Goal: Information Seeking & Learning: Learn about a topic

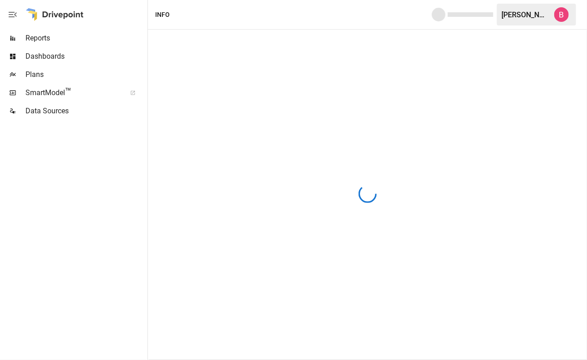
click at [49, 57] on span "Dashboards" at bounding box center [85, 56] width 120 height 11
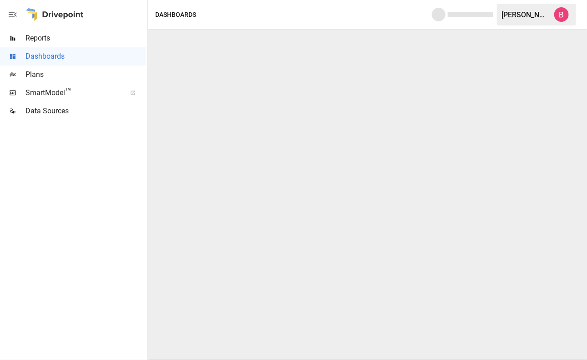
click at [57, 36] on span "Reports" at bounding box center [85, 38] width 120 height 11
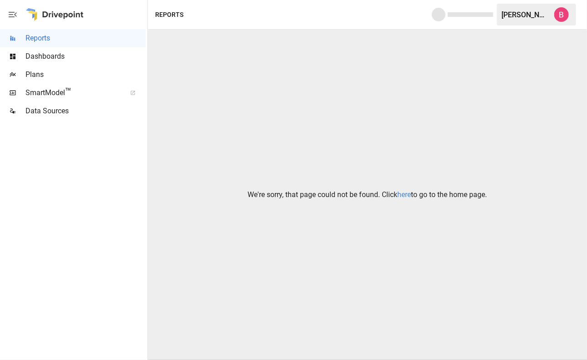
click at [402, 196] on link "here" at bounding box center [405, 194] width 14 height 9
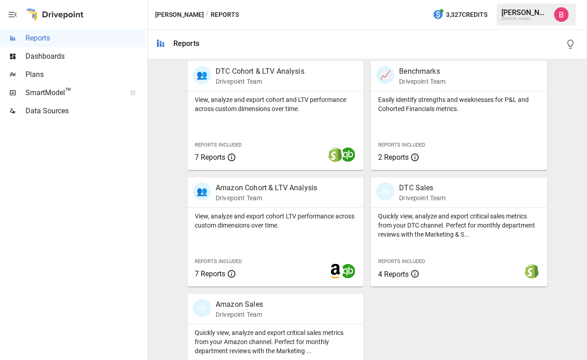
scroll to position [371, 0]
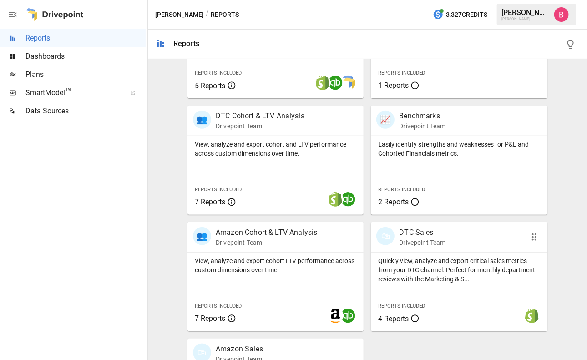
click at [424, 234] on p "DTC Sales" at bounding box center [422, 232] width 46 height 11
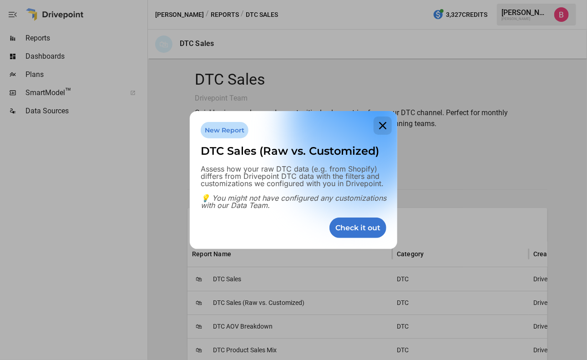
click at [382, 131] on icon at bounding box center [383, 126] width 18 height 18
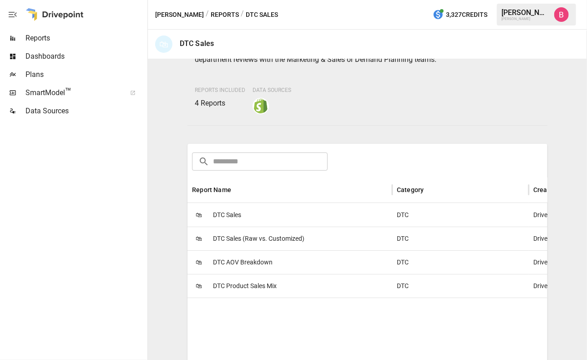
scroll to position [91, 0]
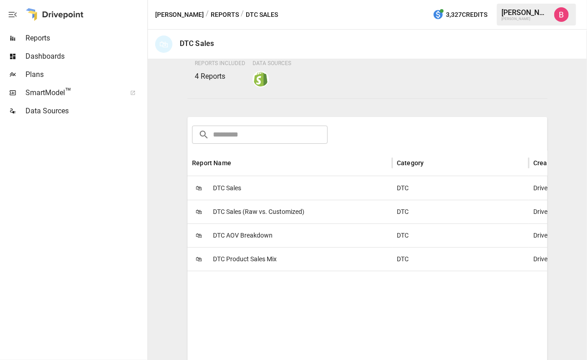
click at [251, 189] on div "🛍 DTC Sales" at bounding box center [290, 188] width 205 height 24
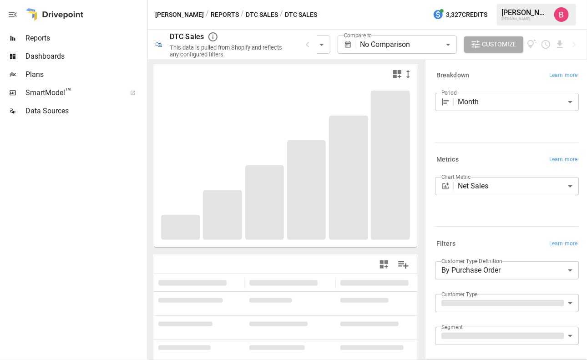
click at [496, 0] on body "**********" at bounding box center [293, 0] width 587 height 0
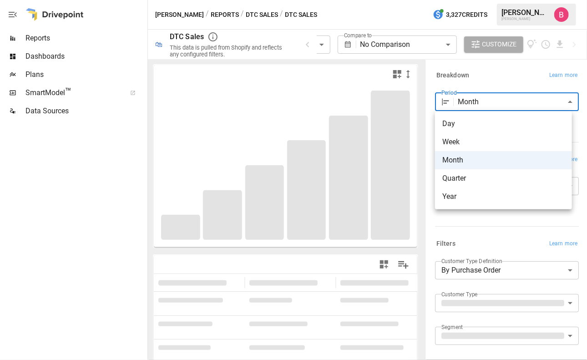
click at [486, 125] on span "Day" at bounding box center [504, 123] width 122 height 11
type input "***"
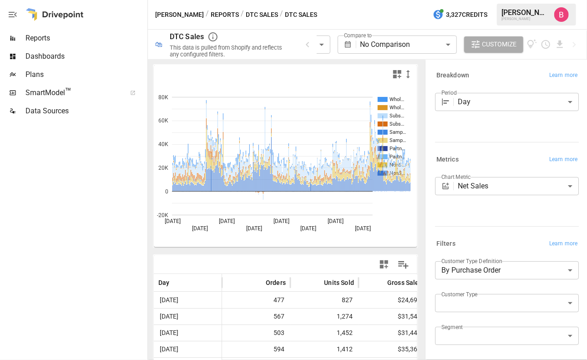
drag, startPoint x: 320, startPoint y: 220, endPoint x: 383, endPoint y: 230, distance: 64.1
click at [383, 230] on icon "Whol… Whol… Subs… Subs… Samp… Samp… Partn… Partn… NonS… NonS… [DATE] [DATE] [DA…" at bounding box center [282, 165] width 257 height 164
click at [385, 229] on icon "Whol… Whol… Subs… Subs… Samp… Samp… Partn… Partn… NonS… NonS… [DATE] [DATE] [DA…" at bounding box center [282, 165] width 257 height 164
drag, startPoint x: 375, startPoint y: 231, endPoint x: 156, endPoint y: 220, distance: 219.7
click at [156, 220] on icon "Whol… Whol… Subs… Subs… Samp… Samp… Partn… Partn… NonS… NonS… [DATE] [DATE] [DA…" at bounding box center [282, 165] width 257 height 164
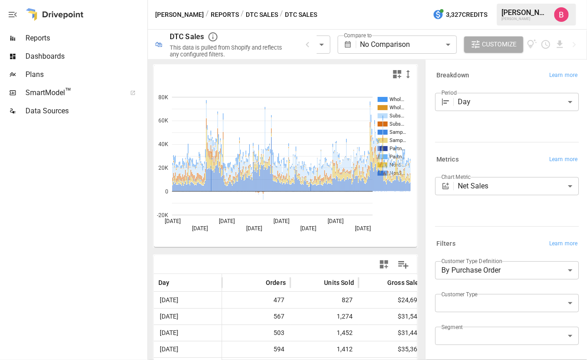
click at [301, 231] on text "[DATE]" at bounding box center [309, 228] width 16 height 6
drag, startPoint x: 158, startPoint y: 220, endPoint x: 389, endPoint y: 229, distance: 231.0
click at [389, 229] on icon "Whol… Whol… Subs… Subs… Samp… Samp… Partn… Partn… NonS… NonS… [DATE] [DATE] [DA…" at bounding box center [282, 165] width 257 height 164
click at [409, 209] on icon "Whol… Whol… Subs… Subs… Samp… Samp… Partn… Partn… NonS… NonS… [DATE] [DATE] [DA…" at bounding box center [282, 165] width 257 height 164
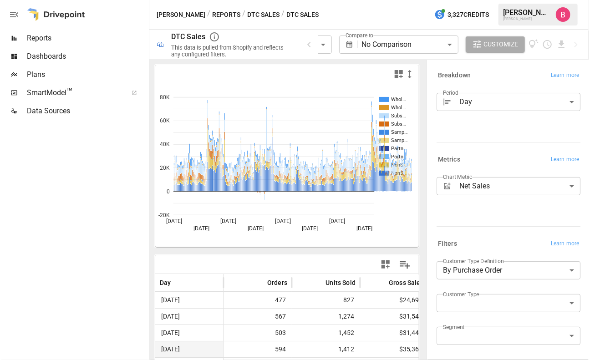
scroll to position [91, 0]
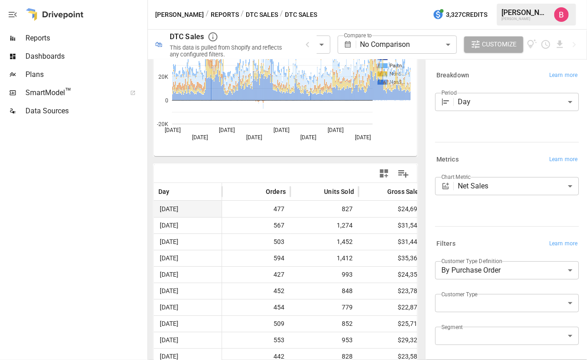
click at [373, 266] on div "$24,351" at bounding box center [393, 274] width 68 height 16
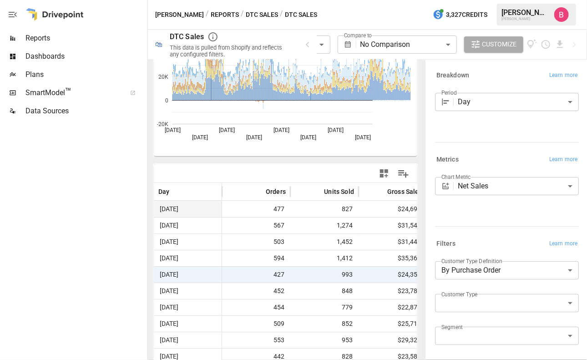
click at [360, 215] on div "$24,697" at bounding box center [393, 209] width 68 height 16
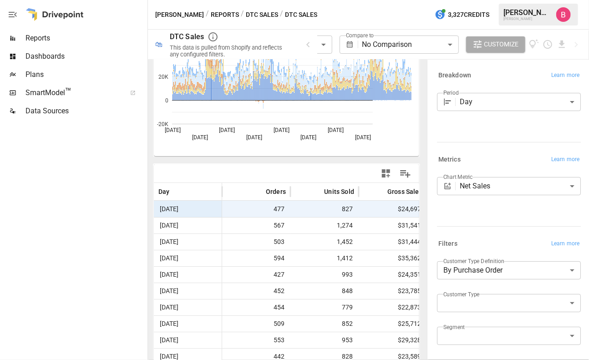
click at [399, 208] on span "$24,697" at bounding box center [392, 209] width 59 height 16
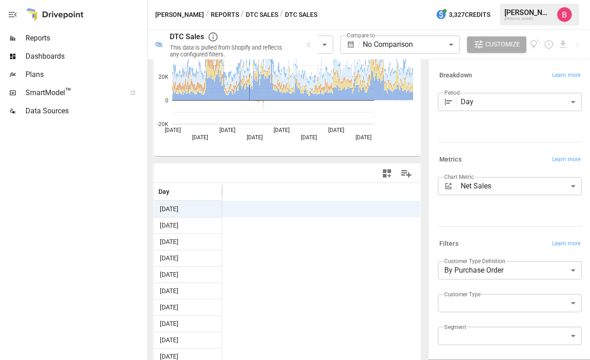
scroll to position [0, 423]
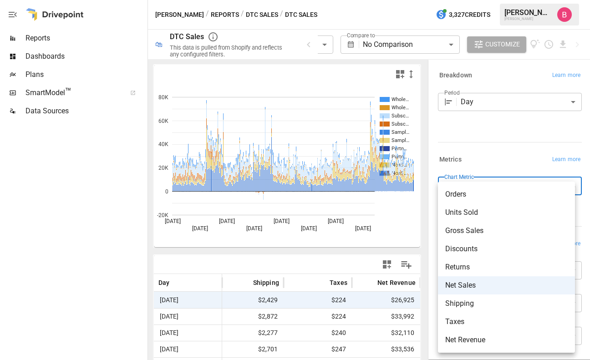
click at [509, 0] on body "**********" at bounding box center [295, 0] width 590 height 0
click at [429, 224] on div at bounding box center [295, 180] width 590 height 360
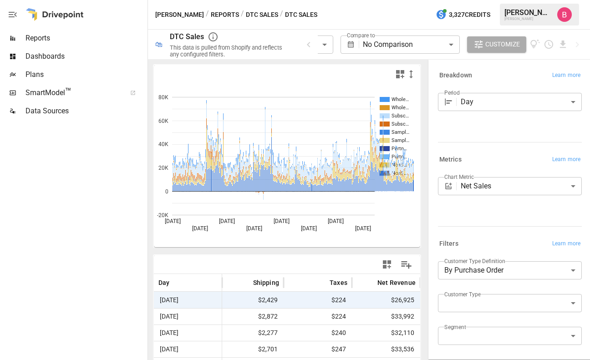
click at [428, 157] on div "**********" at bounding box center [508, 241] width 162 height 367
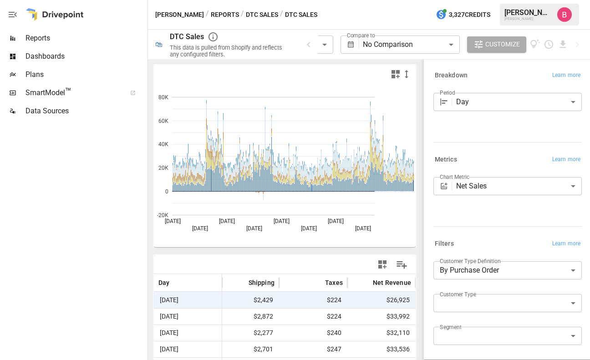
drag, startPoint x: 427, startPoint y: 158, endPoint x: 436, endPoint y: 165, distance: 12.0
click at [423, 165] on div at bounding box center [423, 209] width 2 height 301
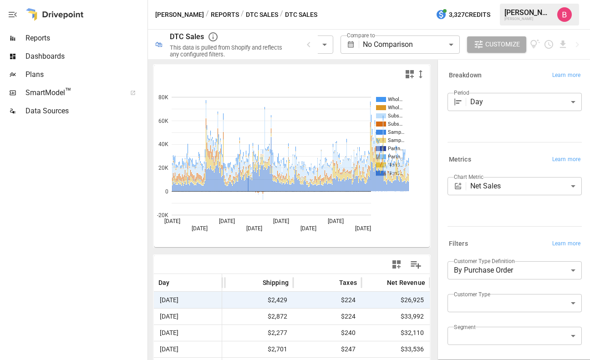
scroll to position [0, 413]
